Goal: Task Accomplishment & Management: Use online tool/utility

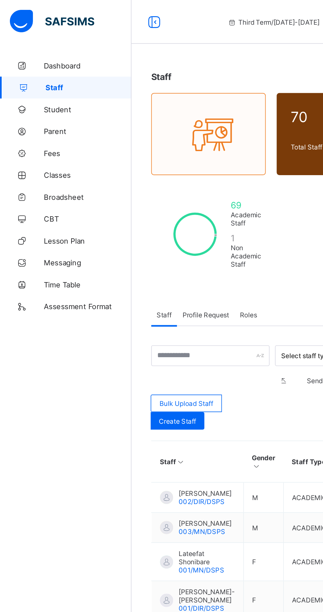
click at [34, 85] on link "Parent" at bounding box center [39, 78] width 79 height 13
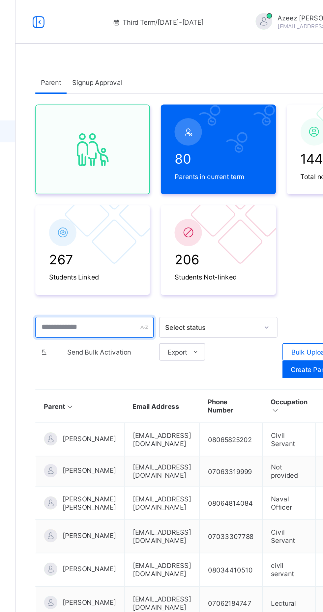
click at [133, 198] on input "text" at bounding box center [126, 197] width 71 height 13
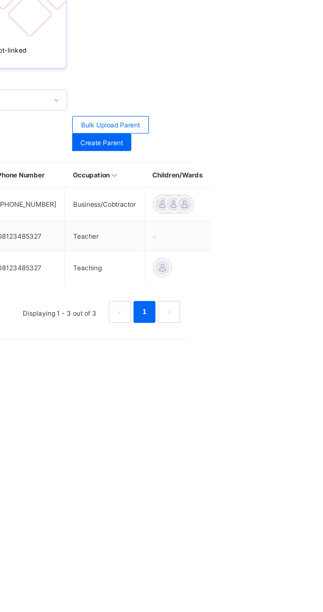
type input "*****"
click at [0, 0] on ul "Edit Parent View Profile Reset Password Resend Activation Link Change Email Lin…" at bounding box center [0, 0] width 0 height 0
click at [0, 0] on div "Resend Activation Link" at bounding box center [0, 0] width 0 height 0
click at [0, 0] on icon at bounding box center [0, 0] width 0 height 0
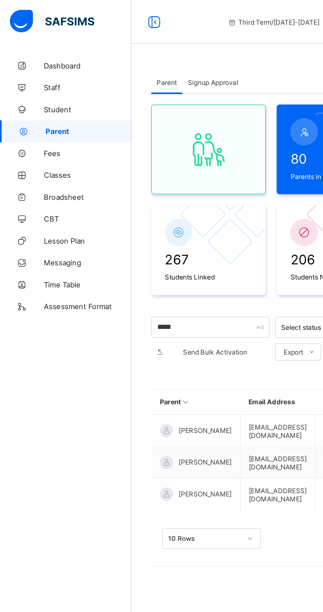
click at [38, 107] on span "Classes" at bounding box center [52, 105] width 53 height 5
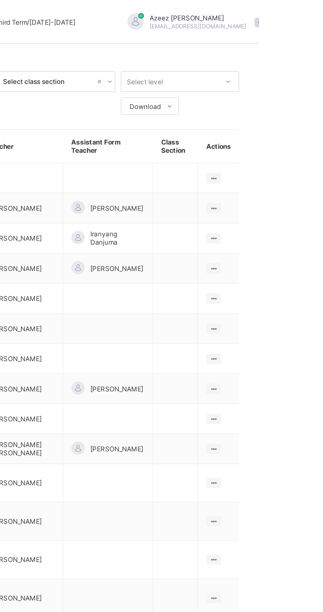
click at [0, 0] on ul "View Class Assign form Teacher" at bounding box center [0, 0] width 0 height 0
click at [0, 0] on div "View Class" at bounding box center [0, 0] width 0 height 0
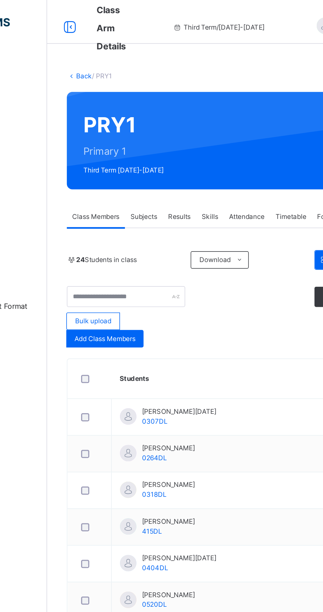
click at [142, 134] on div "Subjects" at bounding box center [137, 130] width 23 height 13
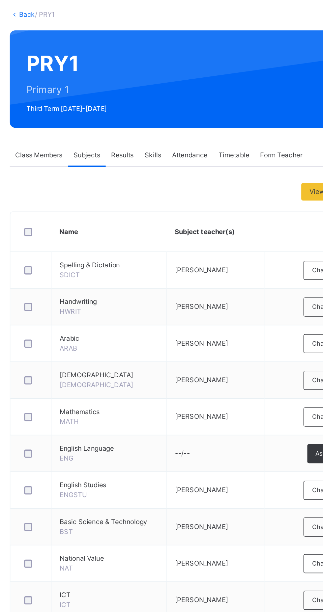
click at [105, 130] on span "Class Members" at bounding box center [108, 130] width 28 height 6
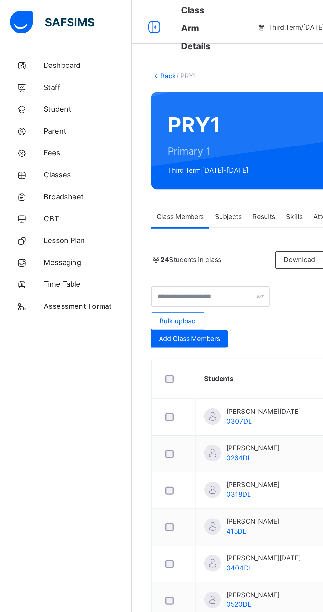
click at [42, 123] on link "Broadsheet" at bounding box center [39, 118] width 79 height 13
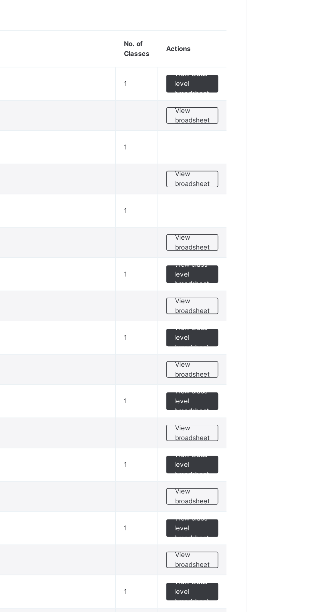
click at [294, 304] on span "View broadsheet" at bounding box center [290, 304] width 21 height 12
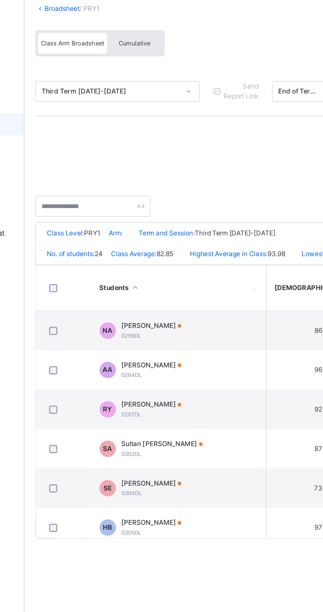
scroll to position [0, 244]
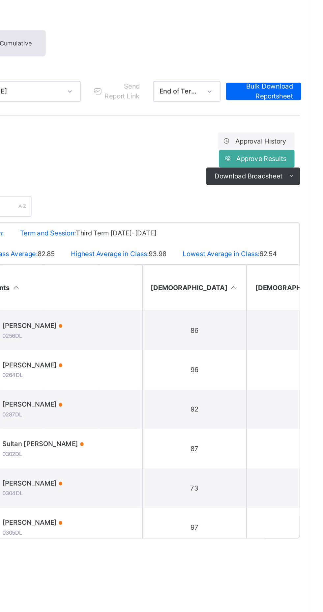
click at [295, 139] on span "Approve Results" at bounding box center [293, 139] width 30 height 6
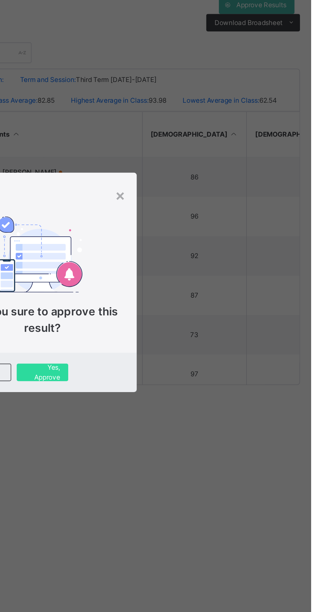
click at [172, 366] on span "Yes, Approve" at bounding box center [161, 360] width 21 height 12
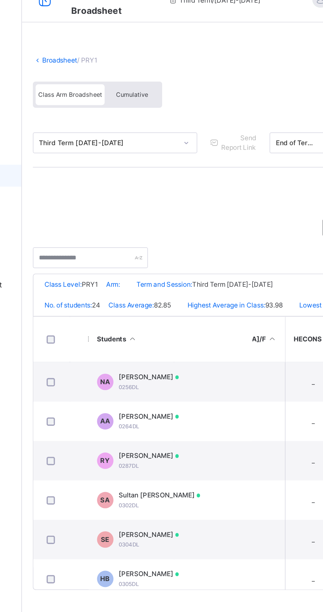
scroll to position [0, 366]
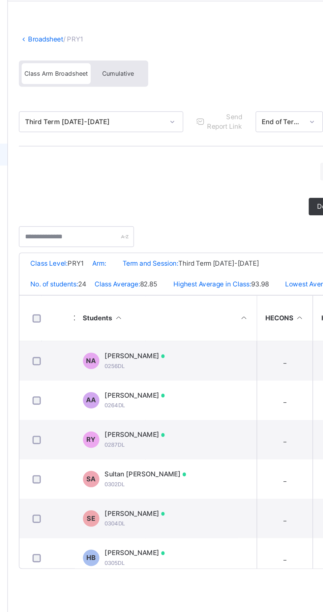
click at [150, 65] on div "Cumulative" at bounding box center [145, 70] width 33 height 13
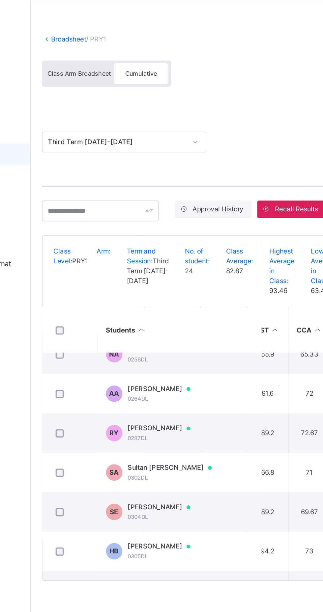
scroll to position [11, 71]
click at [146, 70] on span "Cumulative" at bounding box center [145, 69] width 19 height 5
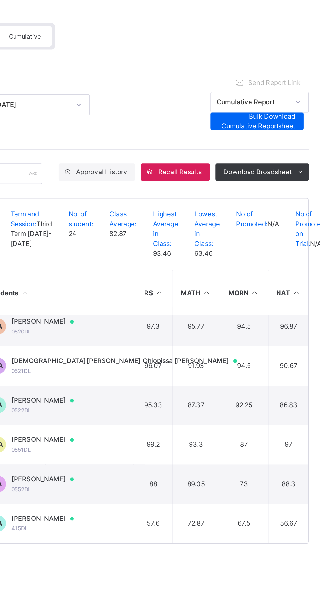
scroll to position [435, 500]
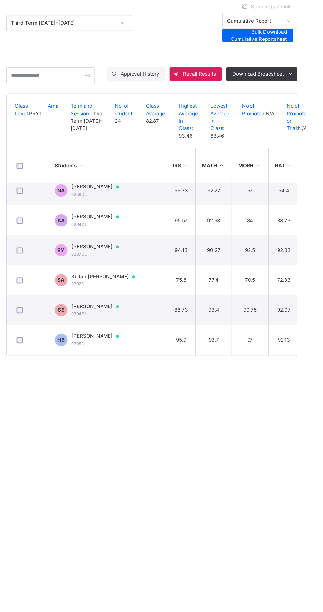
scroll to position [0, 499]
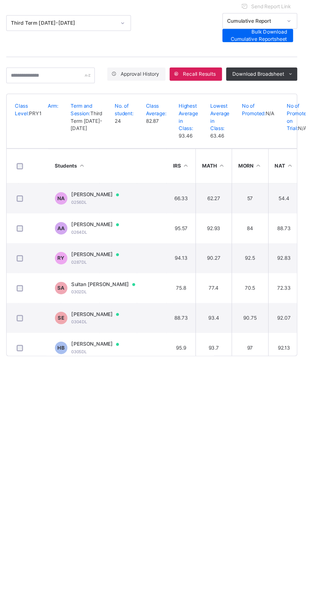
click at [217, 285] on td "AA Abdulmuqsit [PERSON_NAME] 0264DL" at bounding box center [168, 274] width 99 height 24
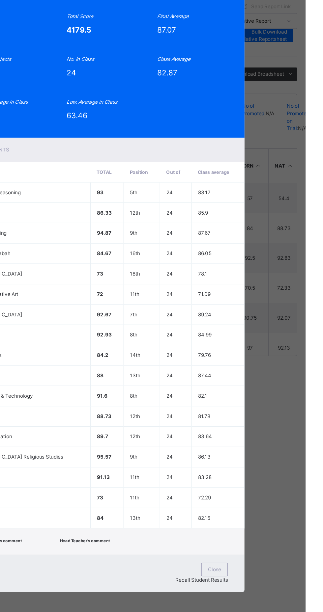
click at [256, 76] on span "View Reportsheet" at bounding box center [241, 70] width 29 height 12
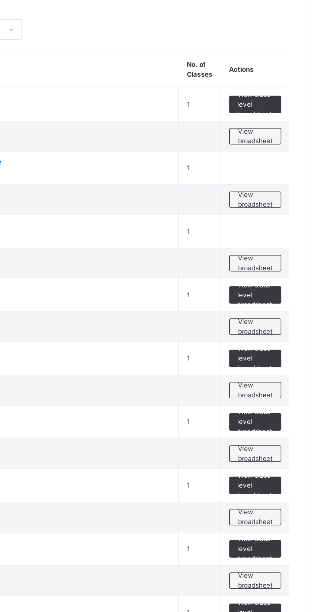
click at [291, 225] on span "View broadsheet" at bounding box center [290, 228] width 21 height 12
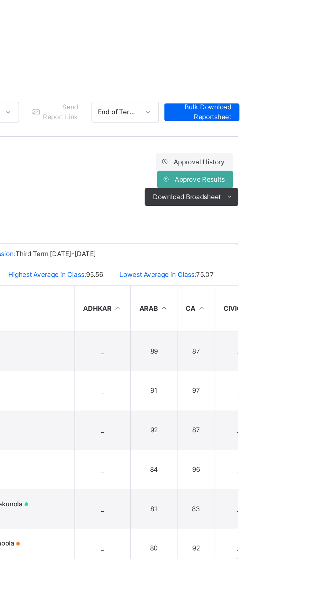
click at [272, 129] on icon at bounding box center [272, 128] width 5 height 5
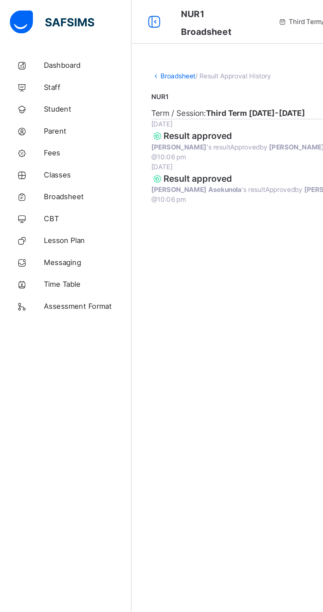
click at [92, 13] on icon at bounding box center [92, 13] width 11 height 12
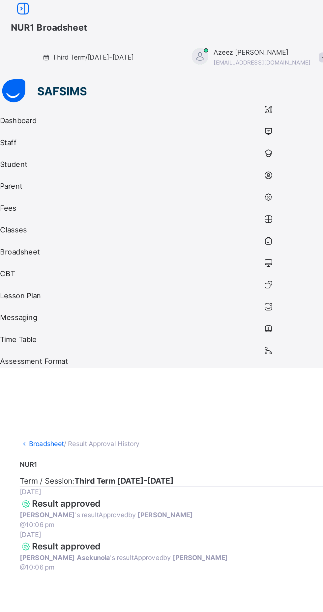
click at [39, 264] on link "Broadsheet" at bounding box center [27, 266] width 21 height 5
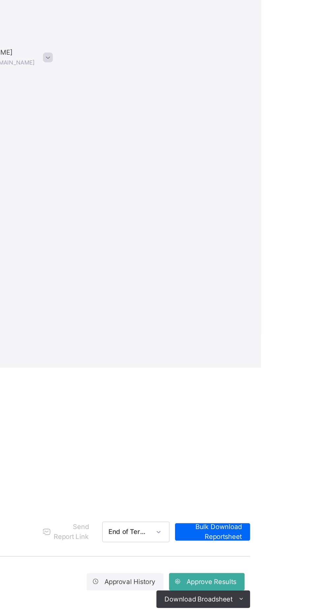
click at [282, 357] on span "Download Broadsheet" at bounding box center [285, 360] width 41 height 6
click at [278, 347] on span "Approve Results" at bounding box center [293, 350] width 30 height 6
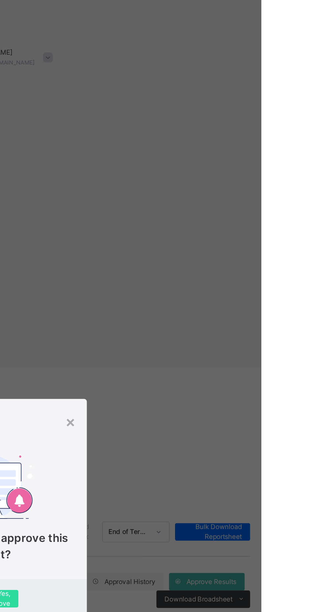
click at [211, 260] on div "×" at bounding box center [208, 254] width 6 height 14
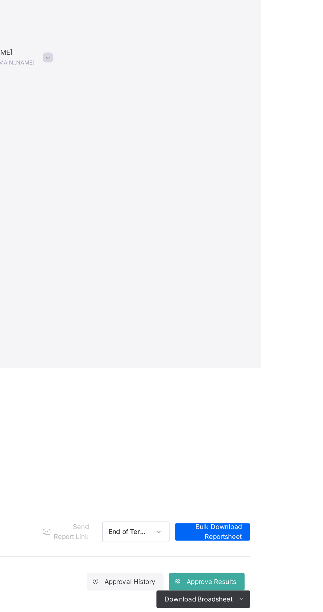
click at [272, 347] on icon at bounding box center [272, 349] width 5 height 5
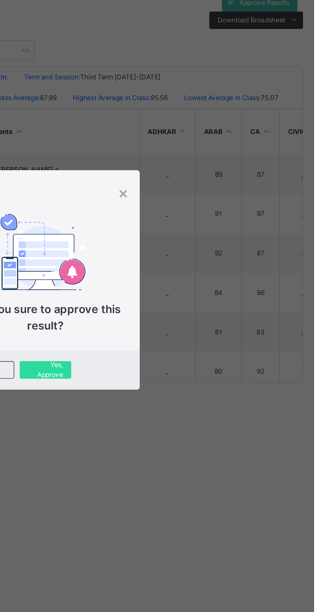
click at [185, 312] on img at bounding box center [159, 288] width 51 height 45
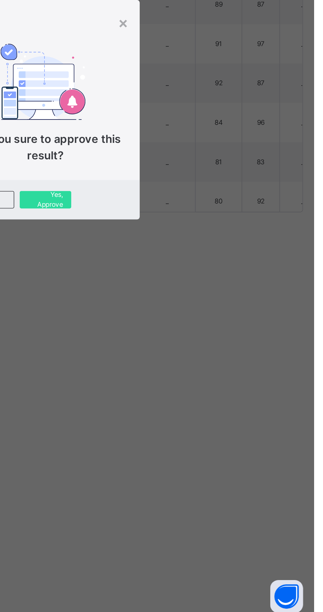
click at [172, 366] on span "Yes, Approve" at bounding box center [161, 360] width 21 height 12
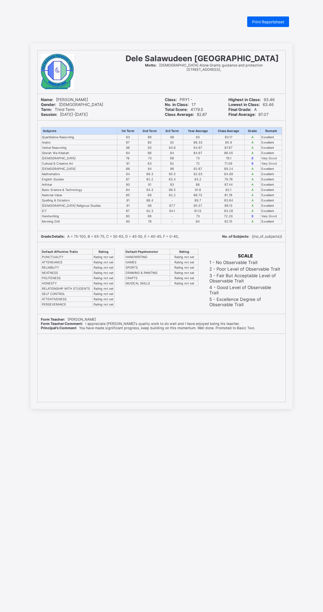
click at [257, 22] on span "Print Reportsheet" at bounding box center [268, 21] width 32 height 5
click at [259, 23] on span "Print Reportsheet" at bounding box center [268, 21] width 32 height 5
